Goal: Information Seeking & Learning: Learn about a topic

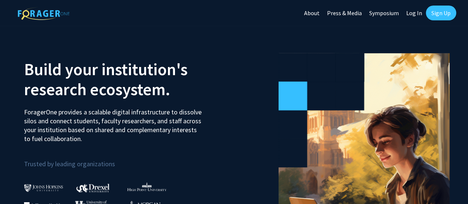
click at [417, 15] on link "Log In" at bounding box center [414, 13] width 23 height 26
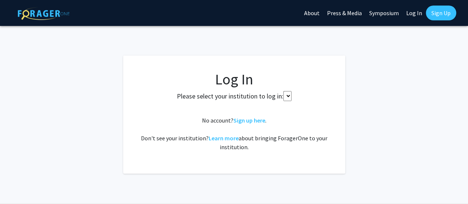
select select
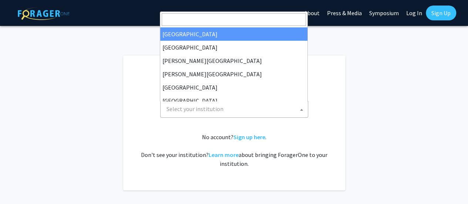
click at [254, 106] on span "Select your institution" at bounding box center [236, 108] width 144 height 15
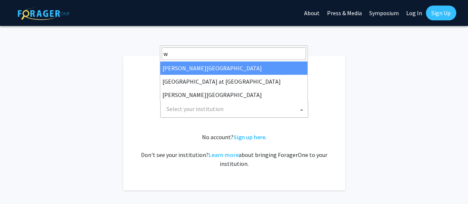
type input "wa"
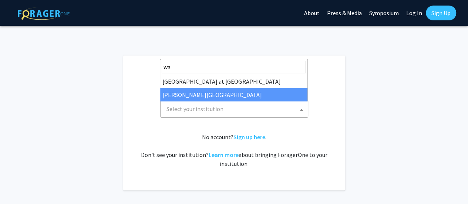
select select "21"
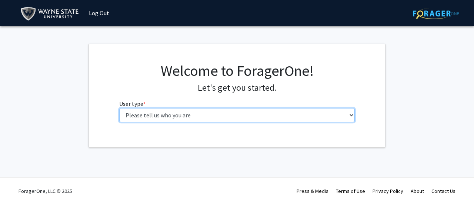
click at [250, 113] on select "Please tell us who you are Undergraduate Student Master's Student Doctoral Cand…" at bounding box center [237, 115] width 236 height 14
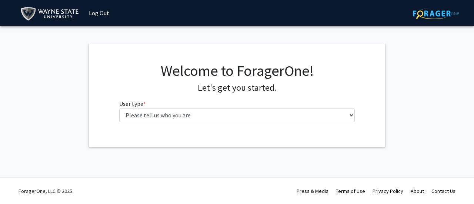
click at [291, 124] on div "Welcome to ForagerOne! Let's get you started. User type * required Please tell …" at bounding box center [237, 95] width 247 height 66
click at [286, 107] on fg-select "User type * required Please tell us who you are Undergraduate Student Master's …" at bounding box center [237, 110] width 236 height 23
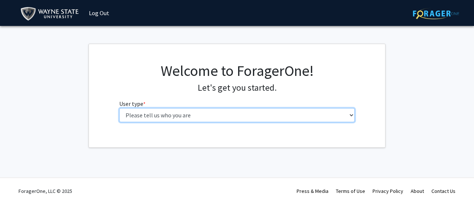
click at [278, 114] on select "Please tell us who you are Undergraduate Student Master's Student Doctoral Cand…" at bounding box center [237, 115] width 236 height 14
select select "3: doc"
click at [119, 108] on select "Please tell us who you are Undergraduate Student Master's Student Doctoral Cand…" at bounding box center [237, 115] width 236 height 14
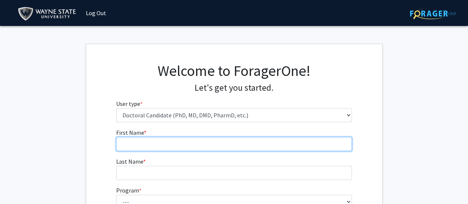
click at [238, 148] on input "First Name * required" at bounding box center [234, 144] width 236 height 14
type input "S"
type input "Dea"
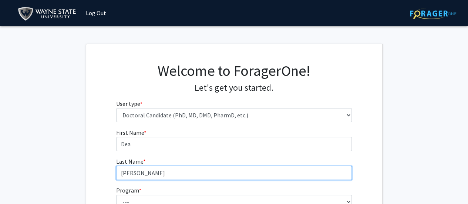
type input "[PERSON_NAME]"
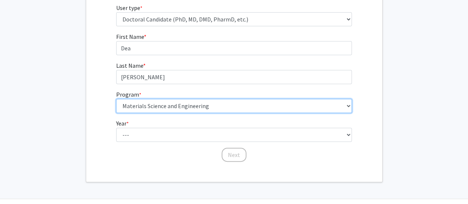
scroll to position [97, 0]
click at [279, 105] on select "--- Adult-Gerontology Acute Care Nurse Practitioner Adult-Gerontology Primary C…" at bounding box center [234, 105] width 236 height 14
select select "46: 728"
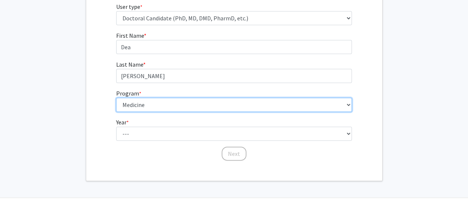
click at [116, 98] on select "--- Adult-Gerontology Acute Care Nurse Practitioner Adult-Gerontology Primary C…" at bounding box center [234, 105] width 236 height 14
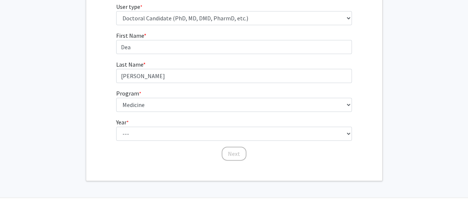
click at [178, 122] on fg-select "Year * required --- First Year Second Year Third Year Fourth Year Fifth Year Si…" at bounding box center [234, 129] width 236 height 23
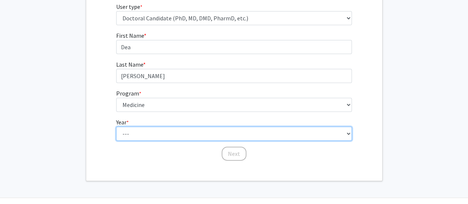
click at [171, 133] on select "--- First Year Second Year Third Year Fourth Year Fifth Year Sixth Year Seventh…" at bounding box center [234, 134] width 236 height 14
select select "2: second_year"
click at [116, 127] on select "--- First Year Second Year Third Year Fourth Year Fifth Year Sixth Year Seventh…" at bounding box center [234, 134] width 236 height 14
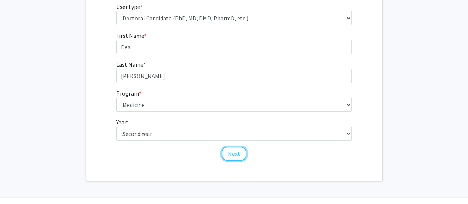
click at [232, 147] on button "Next" at bounding box center [234, 154] width 25 height 14
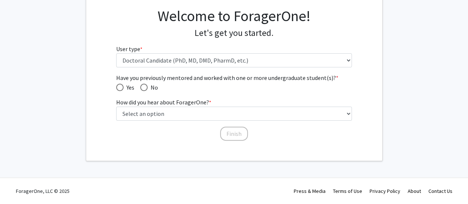
scroll to position [54, 0]
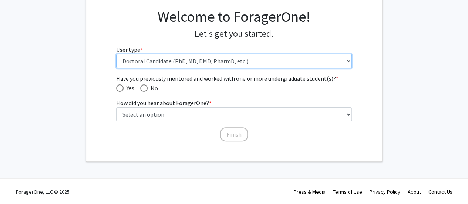
click at [244, 57] on select "Please tell us who you are Undergraduate Student Master's Student Doctoral Cand…" at bounding box center [234, 61] width 236 height 14
click at [244, 56] on select "Please tell us who you are Undergraduate Student Master's Student Doctoral Cand…" at bounding box center [234, 61] width 236 height 14
click at [241, 64] on select "Please tell us who you are Undergraduate Student Master's Student Doctoral Cand…" at bounding box center [234, 61] width 236 height 14
click at [241, 65] on select "Please tell us who you are Undergraduate Student Master's Student Doctoral Cand…" at bounding box center [234, 61] width 236 height 14
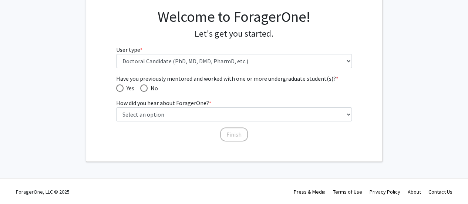
click at [158, 85] on mat-radio-group "Yes No" at bounding box center [234, 88] width 236 height 10
click at [142, 86] on span "Have you previously mentored and worked with one or more undergraduate student(…" at bounding box center [143, 87] width 7 height 7
click at [142, 86] on input "No" at bounding box center [143, 87] width 7 height 7
radio input "true"
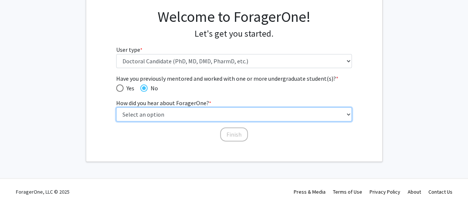
click at [139, 113] on select "Select an option Peer/student recommendation Faculty/staff recommendation Unive…" at bounding box center [234, 114] width 236 height 14
select select "3: university_website"
click at [116, 107] on select "Select an option Peer/student recommendation Faculty/staff recommendation Unive…" at bounding box center [234, 114] width 236 height 14
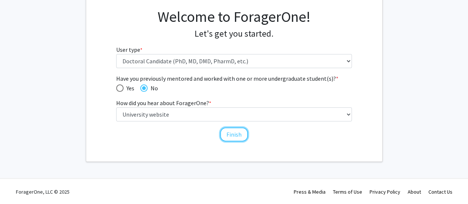
click at [240, 138] on button "Finish" at bounding box center [234, 134] width 28 height 14
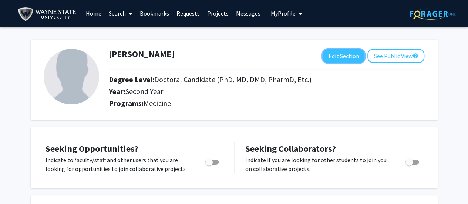
click at [329, 58] on button "Edit Section" at bounding box center [344, 56] width 42 height 14
select select "second_year"
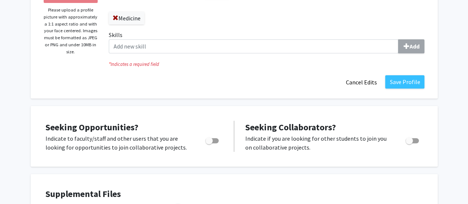
scroll to position [138, 0]
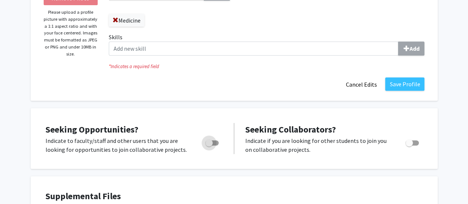
click at [217, 140] on span "Toggle" at bounding box center [211, 142] width 13 height 5
click at [209, 145] on input "Are you actively seeking opportunities?" at bounding box center [209, 145] width 0 height 0
checkbox input "true"
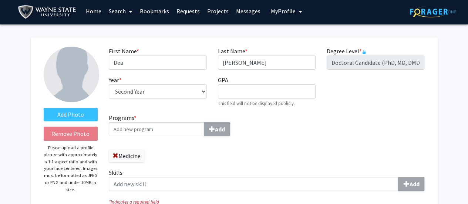
scroll to position [0, 0]
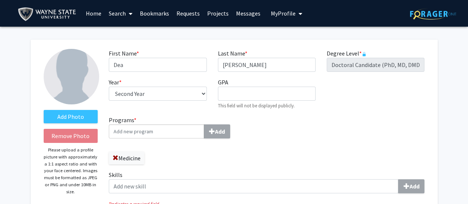
click at [93, 12] on link "Home" at bounding box center [93, 13] width 23 height 26
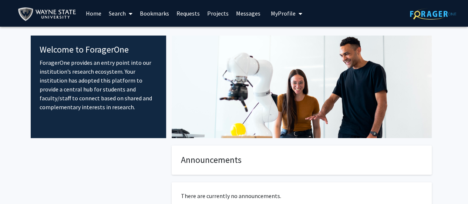
click at [124, 14] on link "Search" at bounding box center [120, 13] width 31 height 26
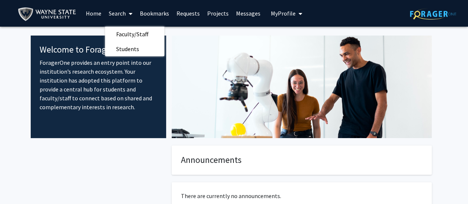
click at [128, 33] on span "Faculty/Staff" at bounding box center [132, 34] width 54 height 15
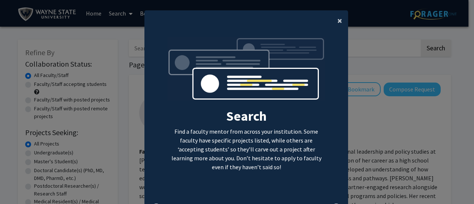
click at [341, 25] on button "×" at bounding box center [339, 20] width 17 height 21
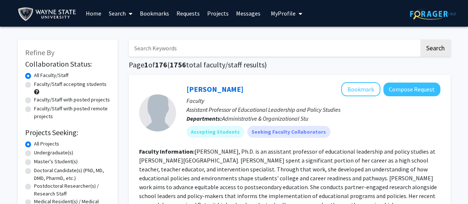
click at [41, 171] on label "Doctoral Candidate(s) (PhD, MD, DMD, PharmD, etc.)" at bounding box center [72, 175] width 76 height 16
click at [39, 171] on input "Doctoral Candidate(s) (PhD, MD, DMD, PharmD, etc.)" at bounding box center [36, 169] width 5 height 5
radio input "true"
click at [71, 83] on label "Faculty/Staff accepting students" at bounding box center [70, 84] width 73 height 8
click at [39, 83] on input "Faculty/Staff accepting students" at bounding box center [36, 82] width 5 height 5
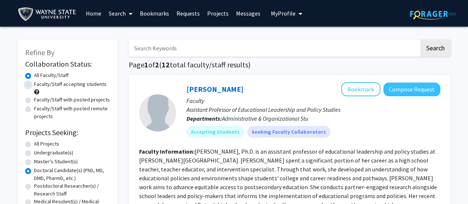
radio input "true"
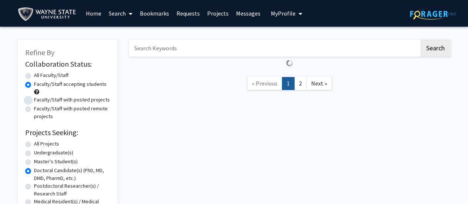
click at [34, 96] on input "Faculty/Staff with posted projects" at bounding box center [36, 98] width 5 height 5
radio input "true"
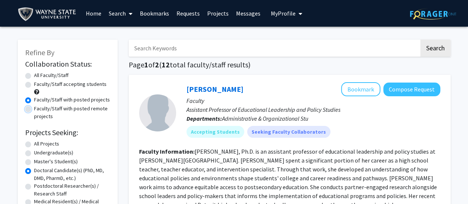
click at [34, 105] on input "Faculty/Staff with posted remote projects" at bounding box center [36, 107] width 5 height 5
radio input "true"
click at [34, 71] on input "All Faculty/Staff" at bounding box center [36, 73] width 5 height 5
radio input "true"
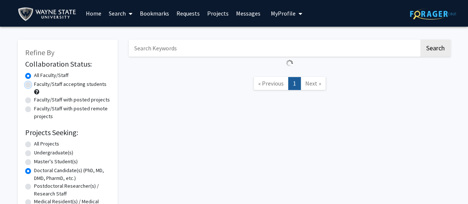
click at [34, 80] on input "Faculty/Staff accepting students" at bounding box center [36, 82] width 5 height 5
radio input "true"
click at [34, 96] on input "Faculty/Staff with posted projects" at bounding box center [36, 98] width 5 height 5
radio input "true"
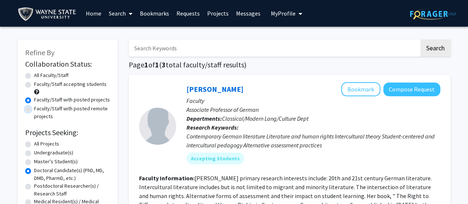
click at [34, 105] on input "Faculty/Staff with posted remote projects" at bounding box center [36, 107] width 5 height 5
radio input "true"
click at [34, 96] on input "Faculty/Staff with posted projects" at bounding box center [36, 98] width 5 height 5
radio input "true"
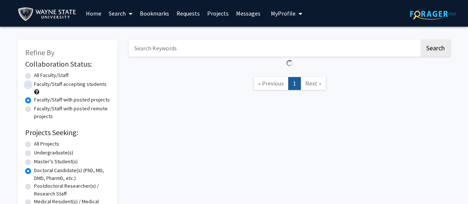
click at [34, 80] on input "Faculty/Staff accepting students" at bounding box center [36, 82] width 5 height 5
radio input "true"
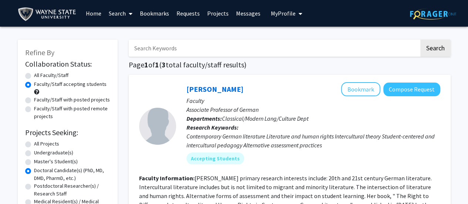
click at [115, 11] on link "Search" at bounding box center [120, 13] width 31 height 26
click at [217, 10] on link "Projects" at bounding box center [218, 13] width 29 height 26
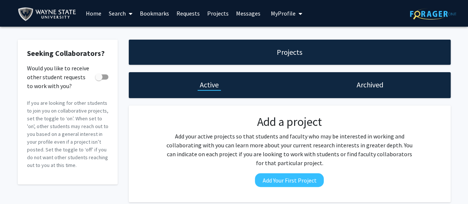
click at [286, 21] on button "My Profile" at bounding box center [287, 13] width 36 height 27
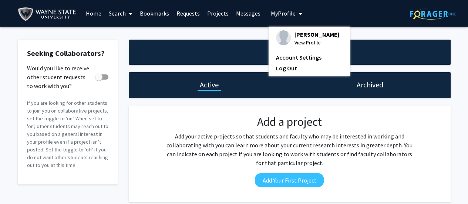
click at [114, 13] on link "Search" at bounding box center [120, 13] width 31 height 26
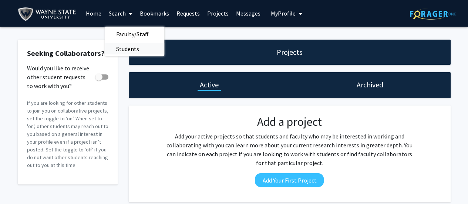
click at [130, 47] on span "Students" at bounding box center [127, 48] width 45 height 15
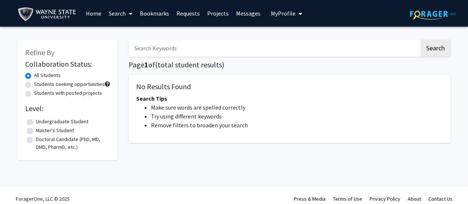
click at [60, 83] on label "Students seeking opportunities" at bounding box center [69, 84] width 71 height 8
click at [39, 83] on input "Students seeking opportunities" at bounding box center [36, 82] width 5 height 5
radio input "true"
click at [51, 74] on label "All Students" at bounding box center [47, 75] width 27 height 8
click at [39, 74] on input "All Students" at bounding box center [36, 73] width 5 height 5
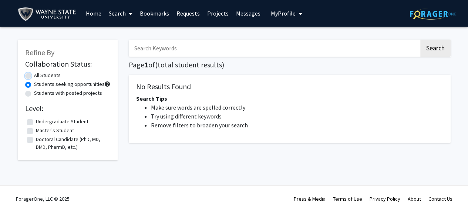
radio input "true"
click at [36, 138] on label "Doctoral Candidate (PhD, MD, DMD, PharmD, etc.)" at bounding box center [72, 143] width 73 height 16
click at [36, 138] on input "Doctoral Candidate (PhD, MD, DMD, PharmD, etc.)" at bounding box center [38, 137] width 5 height 5
click at [61, 138] on label "Doctoral Candidate (PhD, MD, DMD, PharmD, etc.)" at bounding box center [72, 143] width 73 height 16
click at [41, 138] on input "Doctoral Candidate (PhD, MD, DMD, PharmD, etc.)" at bounding box center [38, 137] width 5 height 5
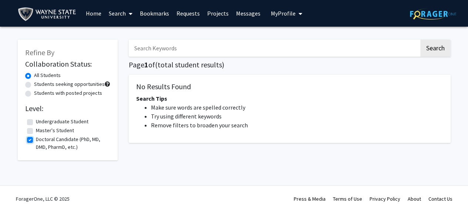
checkbox input "false"
